Goal: Transaction & Acquisition: Purchase product/service

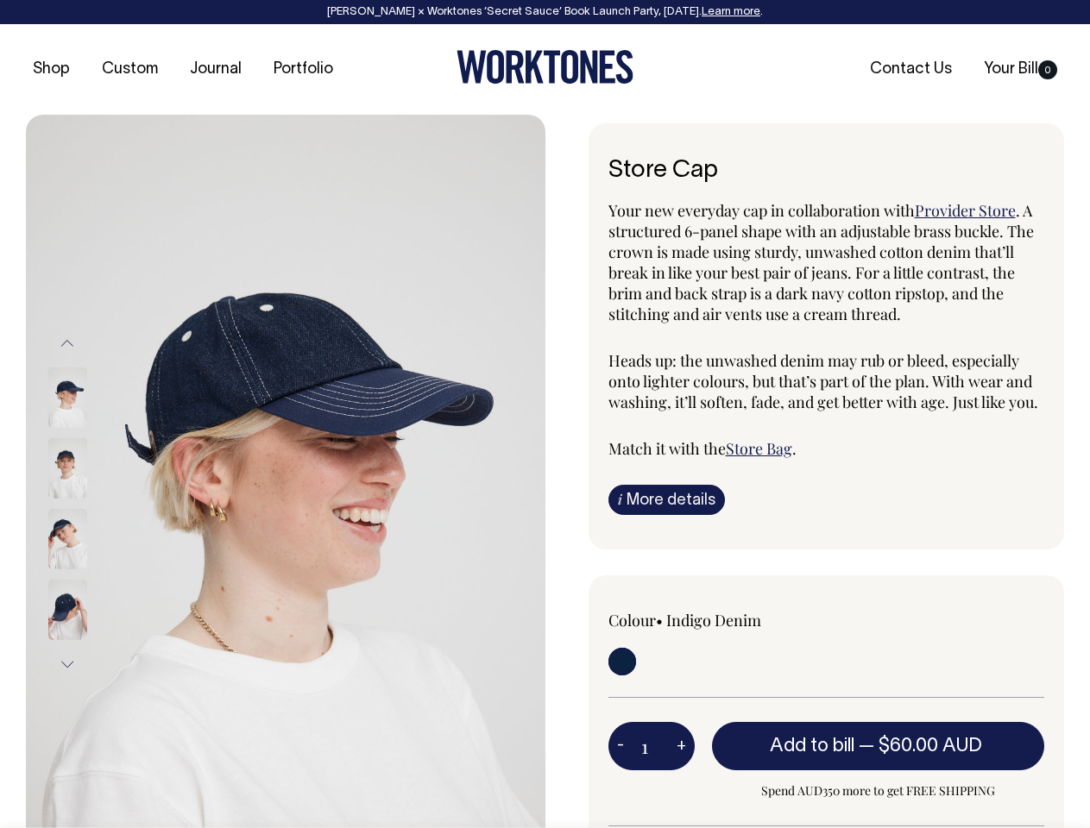
click at [286, 471] on img at bounding box center [285, 504] width 519 height 778
click at [91, 504] on div at bounding box center [90, 539] width 86 height 71
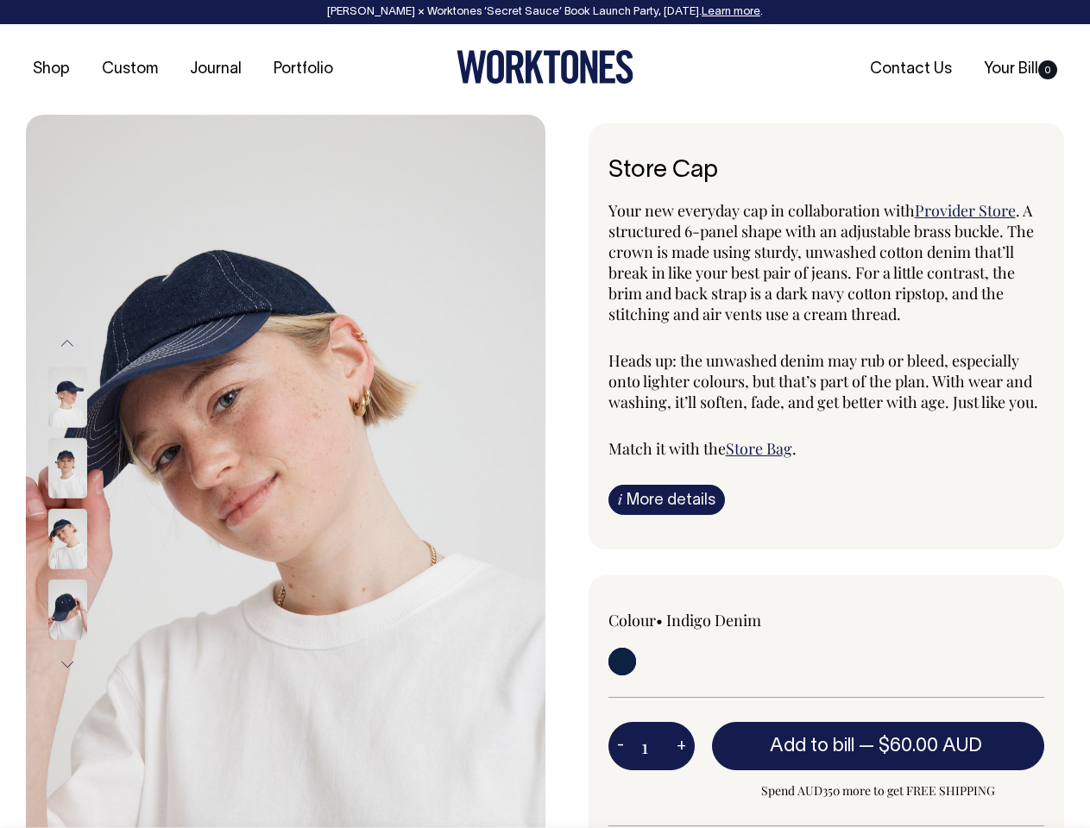
click at [67, 343] on button "Previous" at bounding box center [67, 343] width 26 height 39
click at [91, 504] on div at bounding box center [90, 539] width 86 height 71
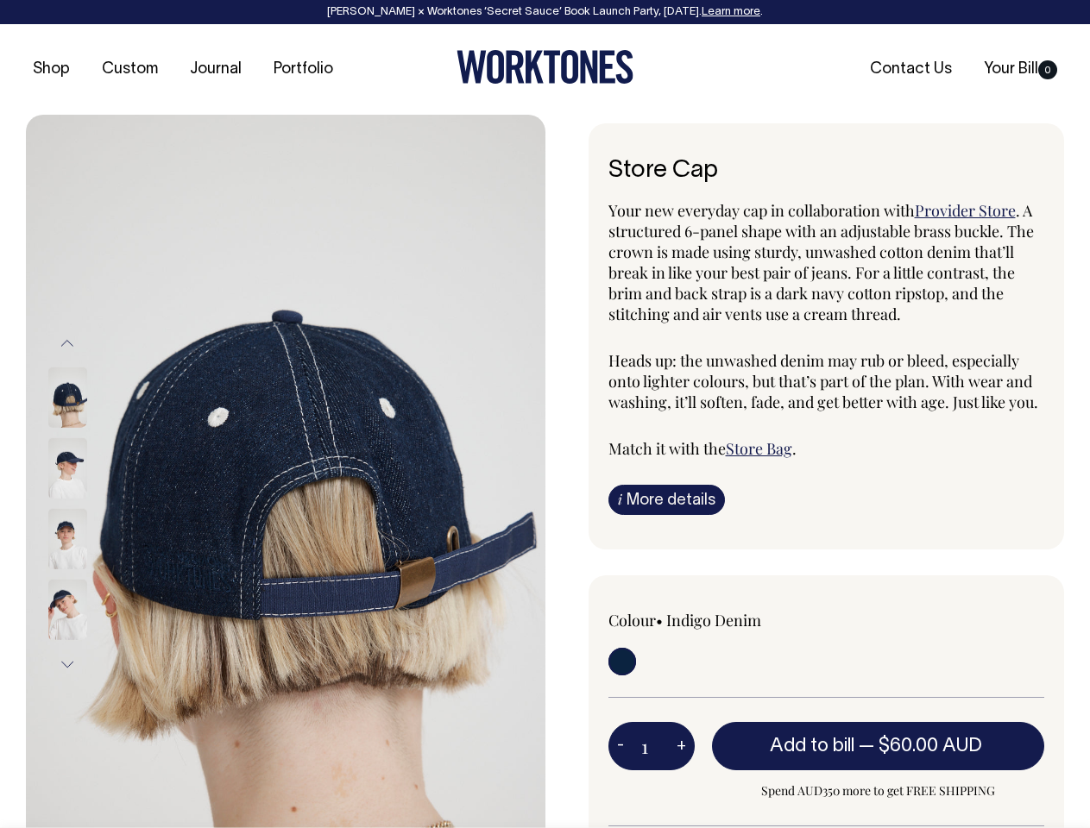
click at [67, 664] on button "Next" at bounding box center [67, 664] width 26 height 39
click at [620, 746] on button "-" at bounding box center [620, 746] width 24 height 35
click at [681, 746] on button "+" at bounding box center [681, 746] width 27 height 35
type input "2"
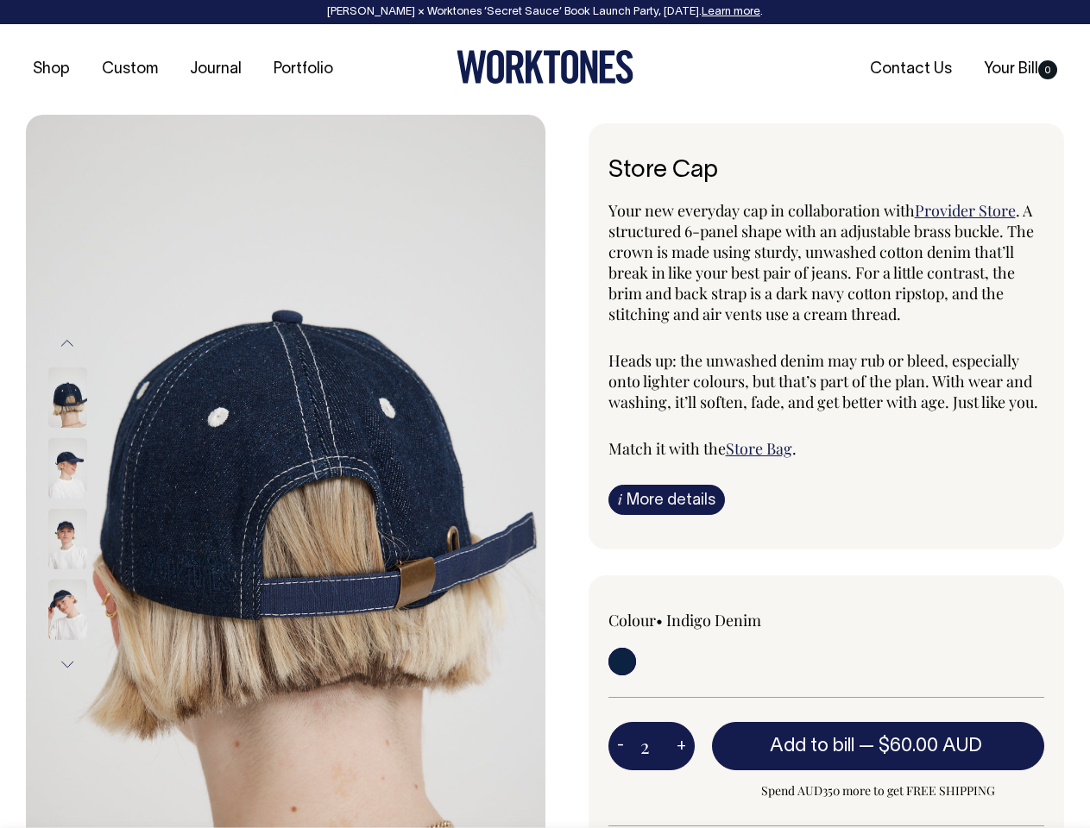
click at [878, 746] on span "— $60.00 AUD" at bounding box center [923, 746] width 128 height 17
